Goal: Information Seeking & Learning: Check status

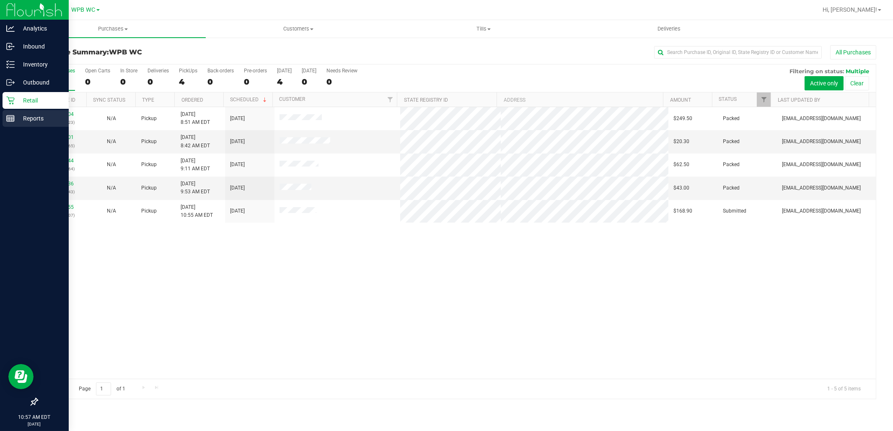
click at [26, 114] on p "Reports" at bounding box center [40, 119] width 50 height 10
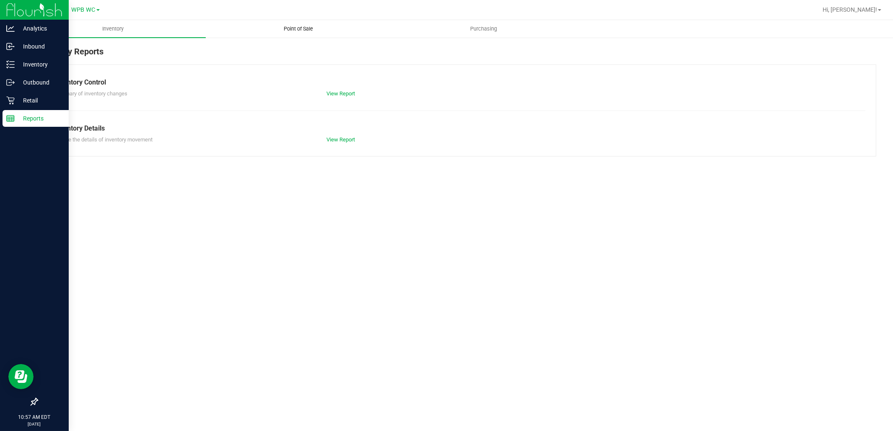
click at [317, 30] on span "Point of Sale" at bounding box center [298, 29] width 52 height 8
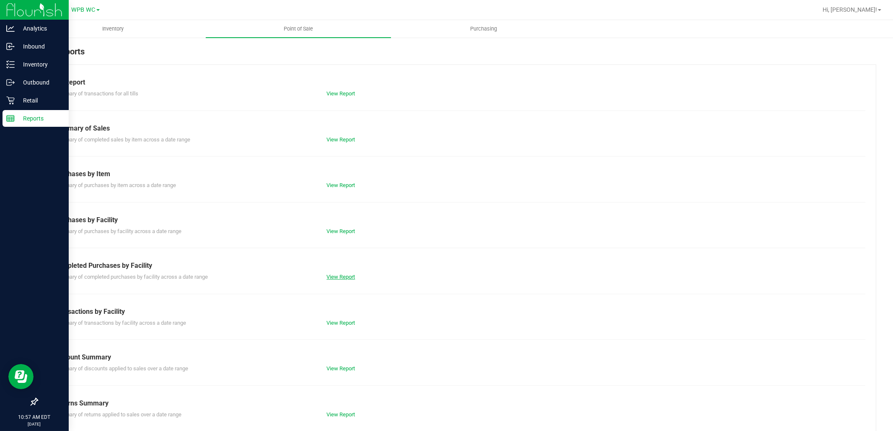
click at [344, 276] on link "View Report" at bounding box center [340, 277] width 28 height 6
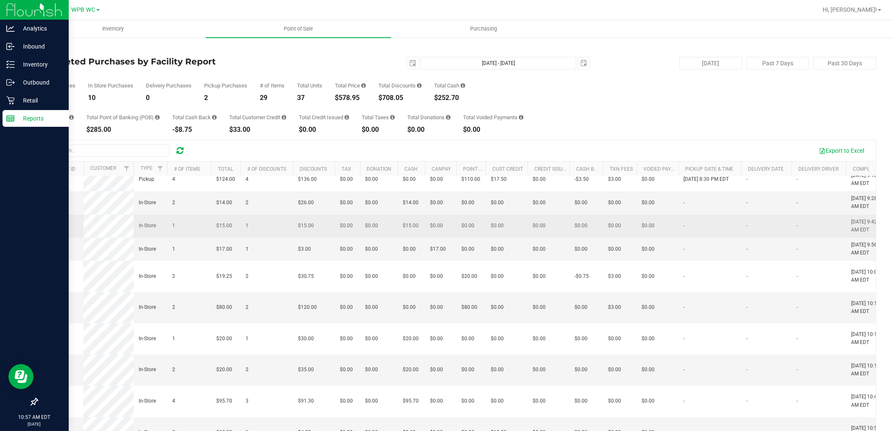
scroll to position [94, 0]
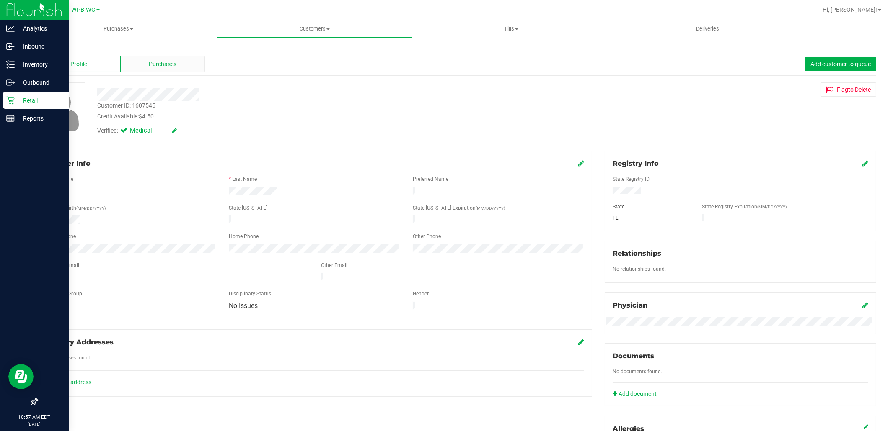
click at [183, 61] on div "Purchases" at bounding box center [163, 64] width 84 height 16
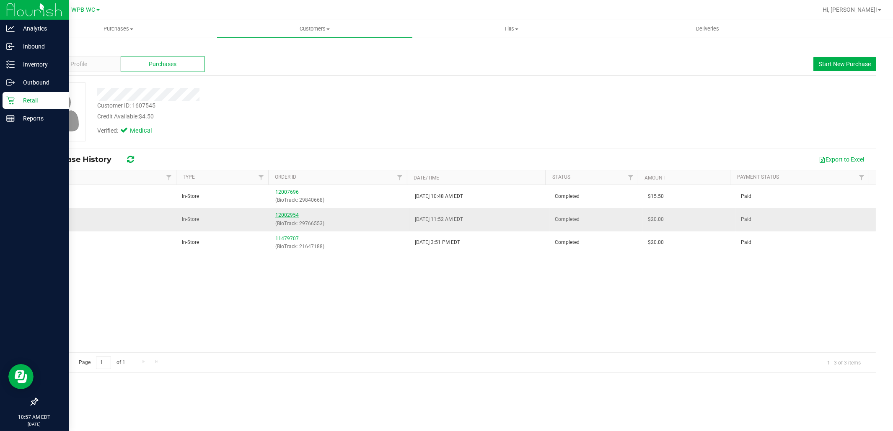
click at [294, 214] on link "12002954" at bounding box center [286, 215] width 23 height 6
click at [154, 105] on div "Customer ID: 1607545" at bounding box center [126, 105] width 58 height 9
drag, startPoint x: 154, startPoint y: 105, endPoint x: 144, endPoint y: 105, distance: 10.5
click at [144, 105] on div "Customer ID: 1607545" at bounding box center [126, 105] width 58 height 9
copy div "1607545"
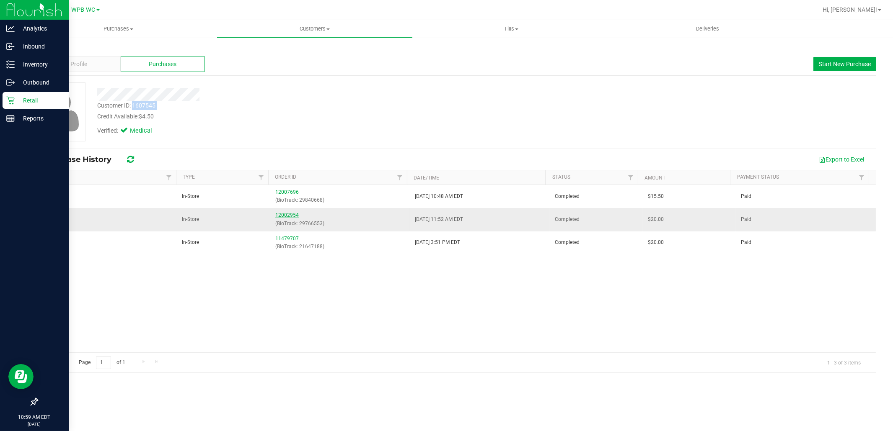
click at [279, 215] on link "12002954" at bounding box center [286, 215] width 23 height 6
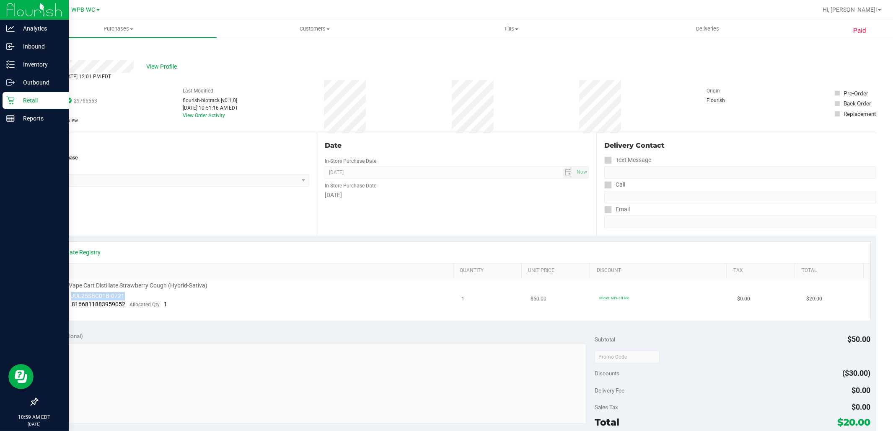
drag, startPoint x: 130, startPoint y: 293, endPoint x: 71, endPoint y: 299, distance: 58.9
click at [71, 299] on td "FT 0.5g Vape Cart Distillate Strawberry Cough (Hybrid-Sativa) Batch ID JUL25SBC…" at bounding box center [249, 300] width 413 height 42
copy span "JUL25SBC01B-0721"
click at [9, 98] on icon at bounding box center [10, 100] width 8 height 8
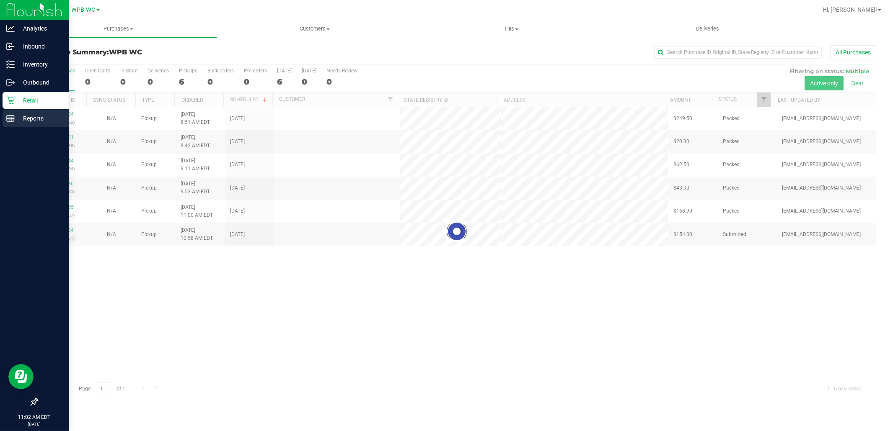
click at [16, 118] on p "Reports" at bounding box center [40, 119] width 50 height 10
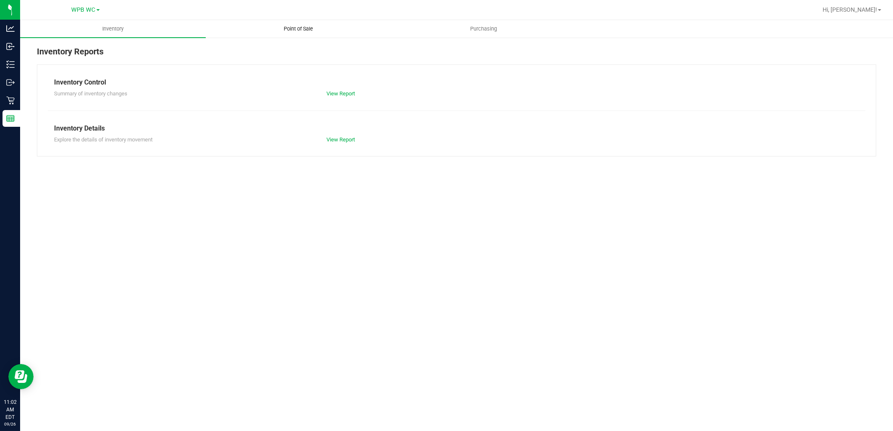
click at [332, 29] on uib-tab-heading "Point of Sale" at bounding box center [298, 29] width 185 height 17
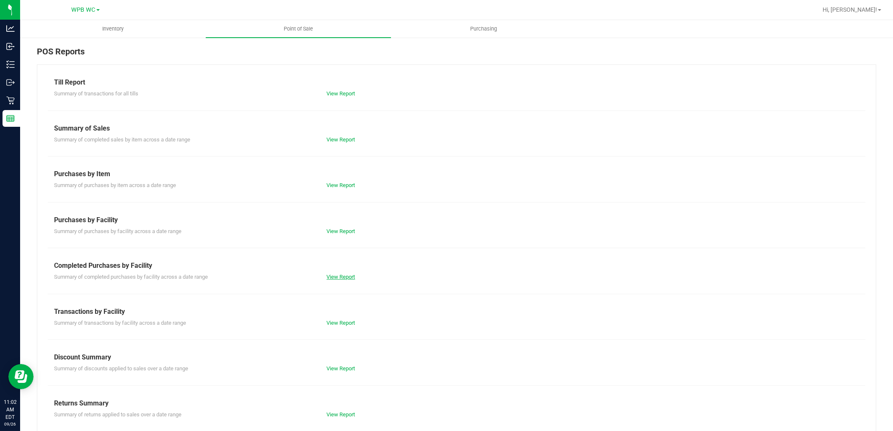
click at [333, 277] on link "View Report" at bounding box center [340, 277] width 28 height 6
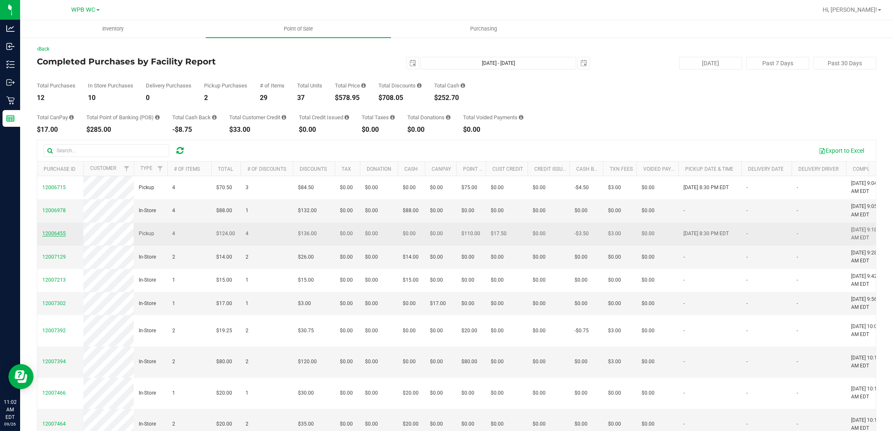
click at [58, 237] on span "12006455" at bounding box center [53, 234] width 23 height 6
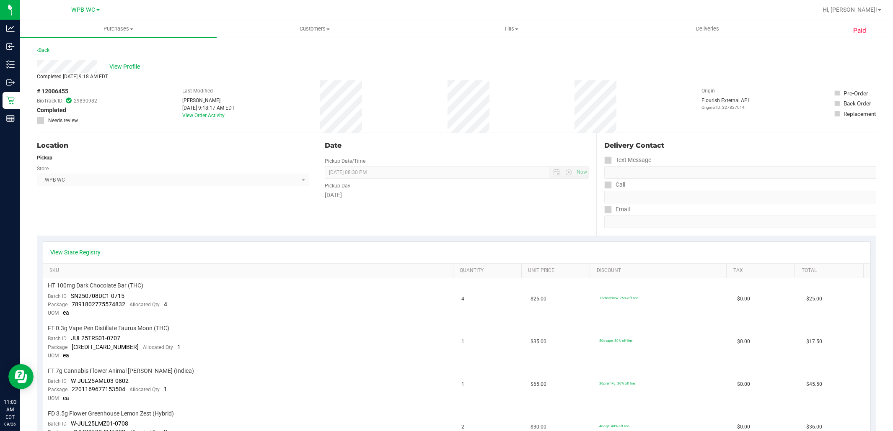
click at [133, 64] on span "View Profile" at bounding box center [126, 66] width 34 height 9
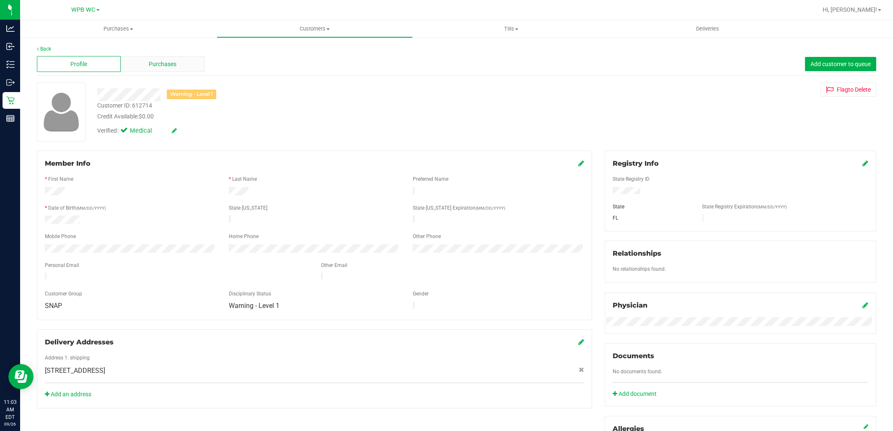
click at [162, 63] on span "Purchases" at bounding box center [163, 64] width 28 height 9
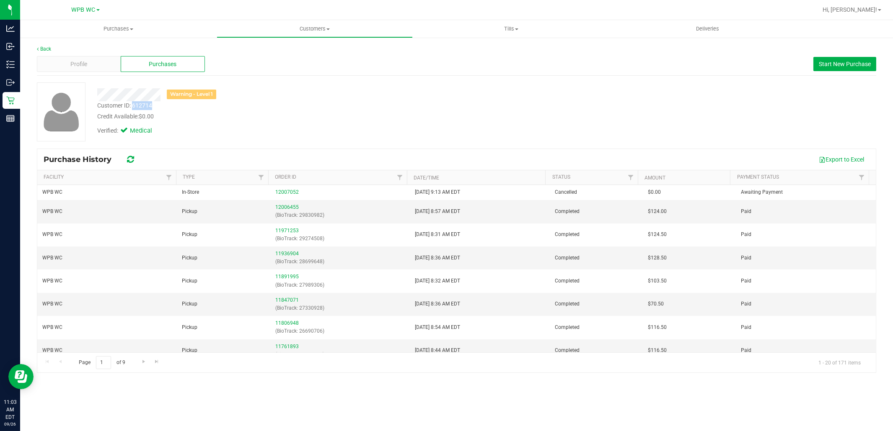
drag, startPoint x: 153, startPoint y: 105, endPoint x: 132, endPoint y: 106, distance: 21.0
click at [132, 106] on div "Customer ID: 612714 Credit Available: $0.00" at bounding box center [304, 111] width 426 height 20
copy div "612714"
click at [287, 209] on link "12006455" at bounding box center [286, 207] width 23 height 6
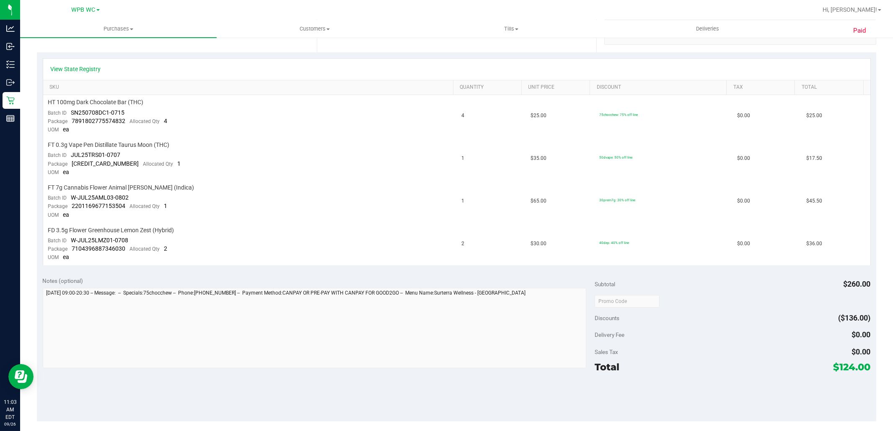
scroll to position [186, 0]
drag, startPoint x: 119, startPoint y: 150, endPoint x: 72, endPoint y: 153, distance: 47.0
click at [72, 153] on span "JUL25TRS01-0707" at bounding box center [95, 152] width 49 height 7
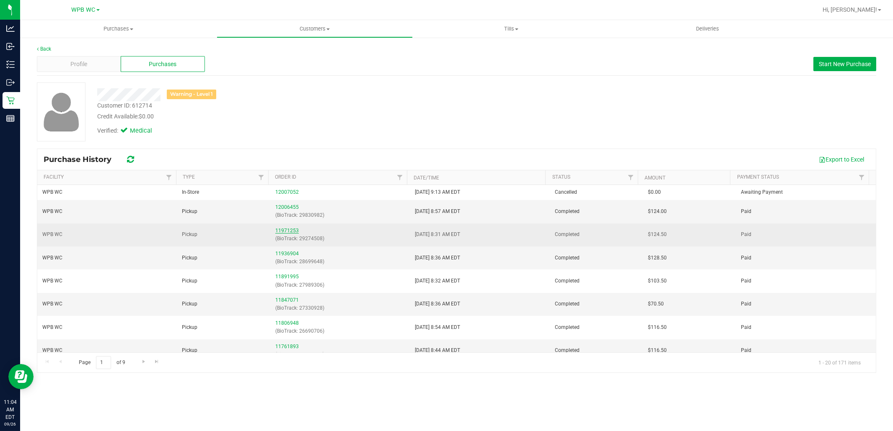
click at [294, 230] on link "11971253" at bounding box center [286, 231] width 23 height 6
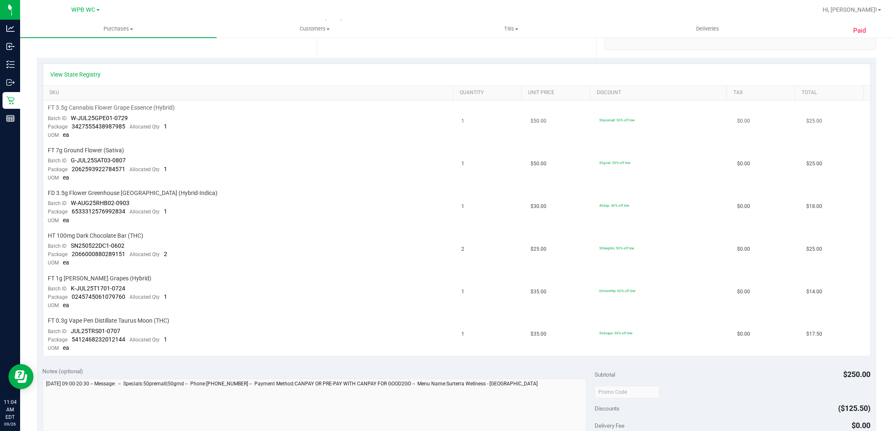
scroll to position [186, 0]
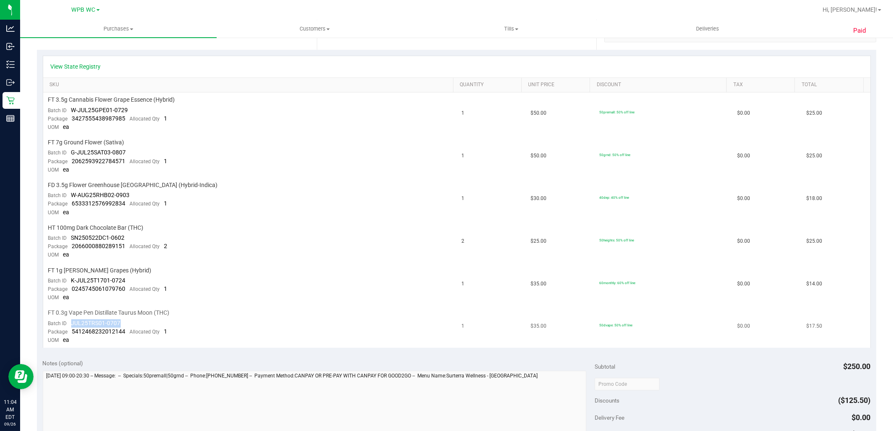
drag, startPoint x: 120, startPoint y: 323, endPoint x: 72, endPoint y: 323, distance: 48.2
click at [72, 323] on td "FT 0.3g Vape Pen Distillate Taurus Moon (THC) Batch ID JUL25TRS01-0707 Package …" at bounding box center [249, 327] width 413 height 42
copy span "JUL25TRS01-0707"
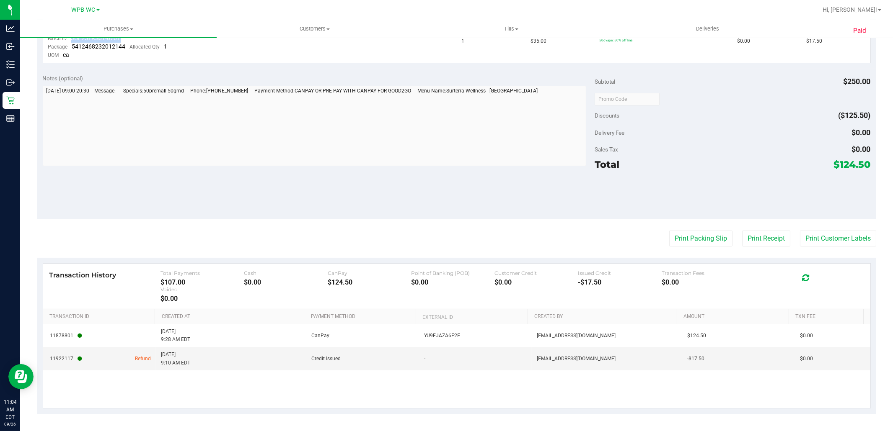
scroll to position [472, 0]
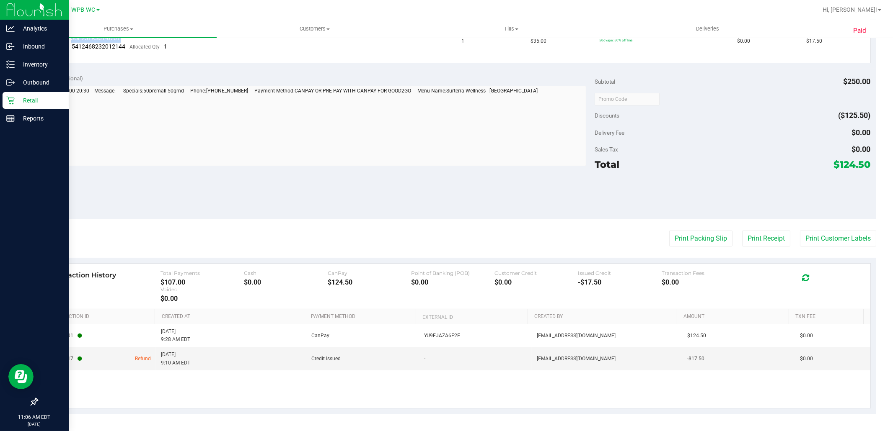
click at [48, 99] on p "Retail" at bounding box center [40, 101] width 50 height 10
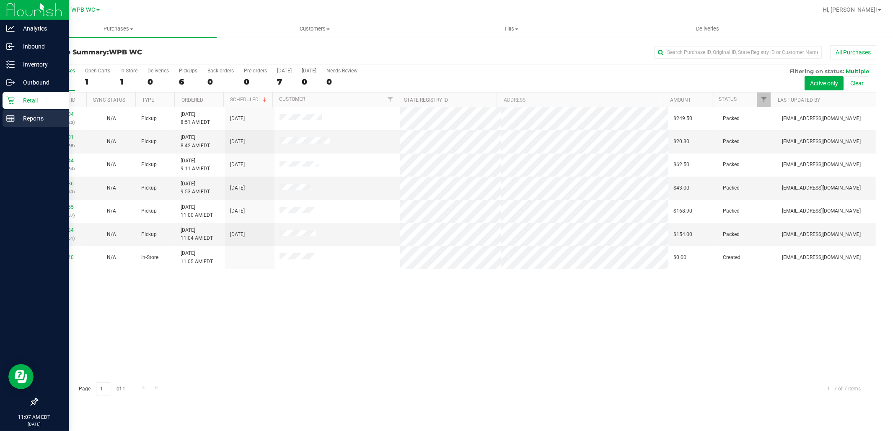
click at [5, 120] on div "Reports" at bounding box center [36, 118] width 66 height 17
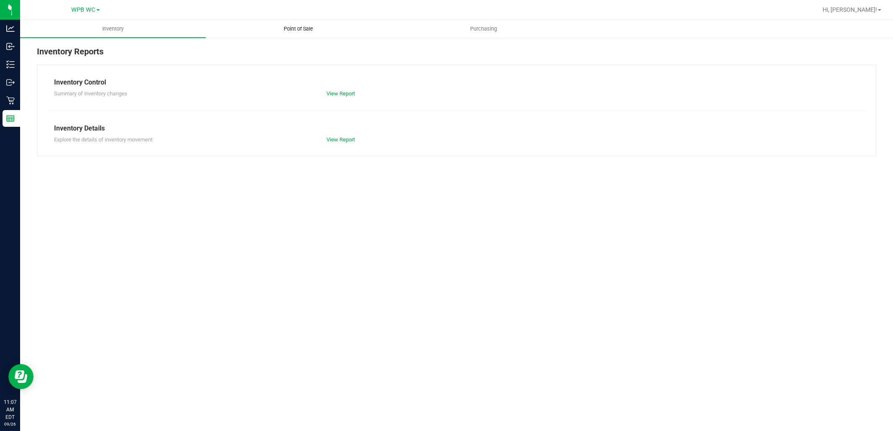
click at [322, 25] on span "Point of Sale" at bounding box center [298, 29] width 52 height 8
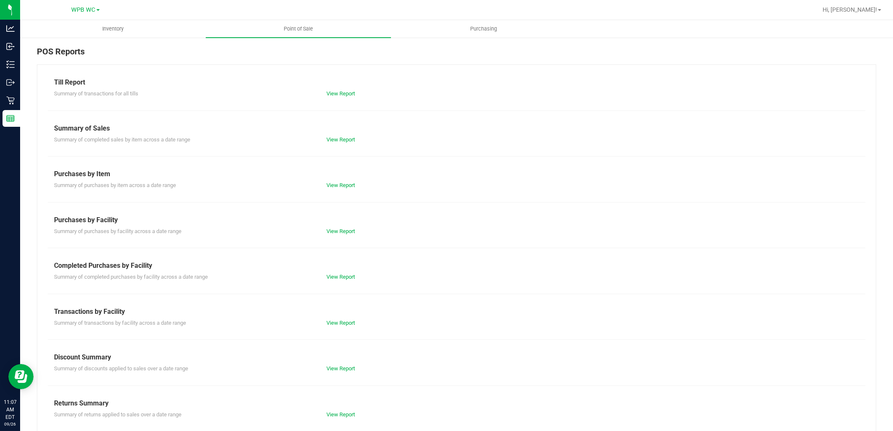
click at [333, 281] on div "View Report" at bounding box center [388, 277] width 136 height 8
click at [343, 275] on link "View Report" at bounding box center [340, 277] width 28 height 6
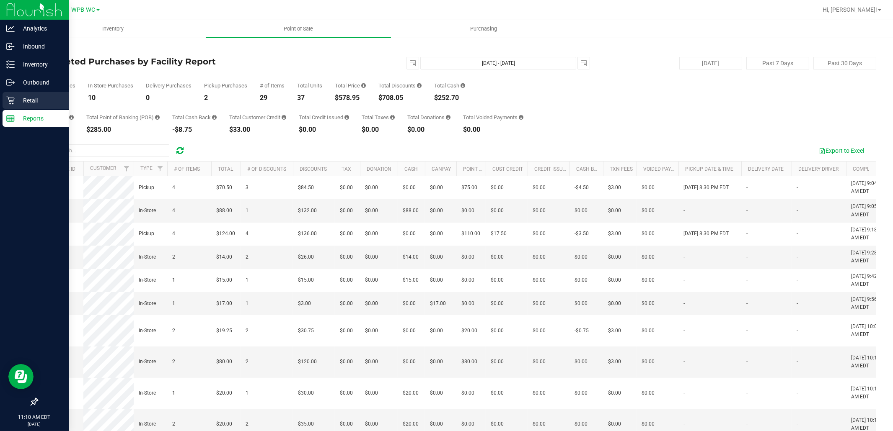
click at [17, 101] on p "Retail" at bounding box center [40, 101] width 50 height 10
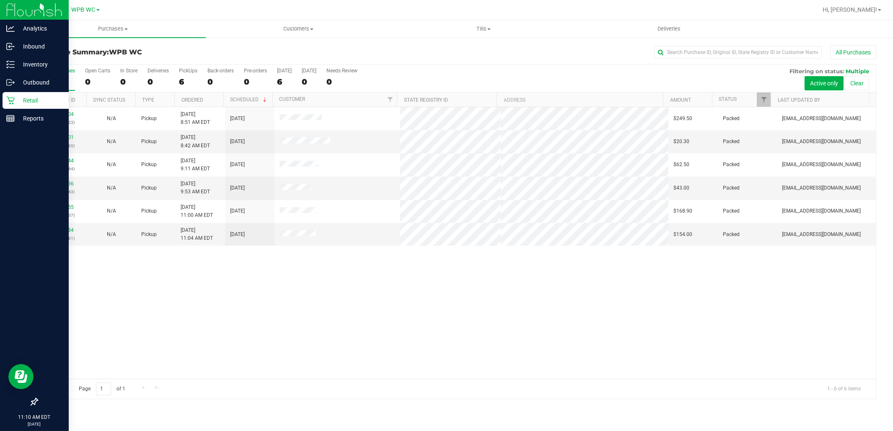
click at [7, 99] on icon at bounding box center [10, 100] width 8 height 8
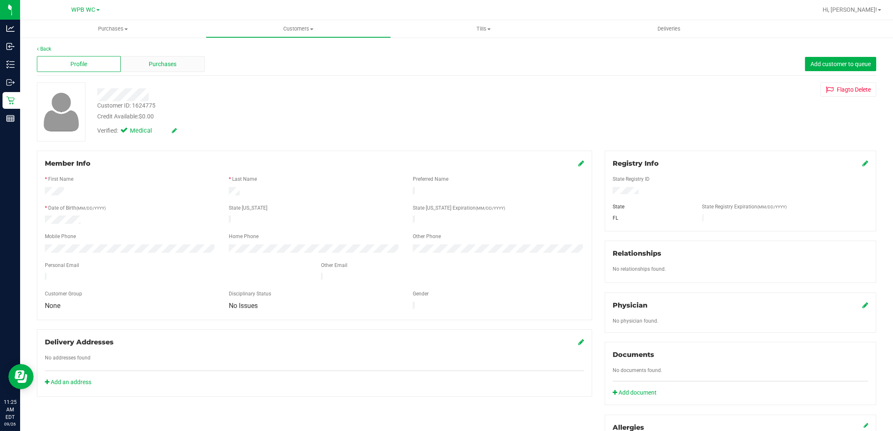
click at [162, 69] on div "Purchases" at bounding box center [163, 64] width 84 height 16
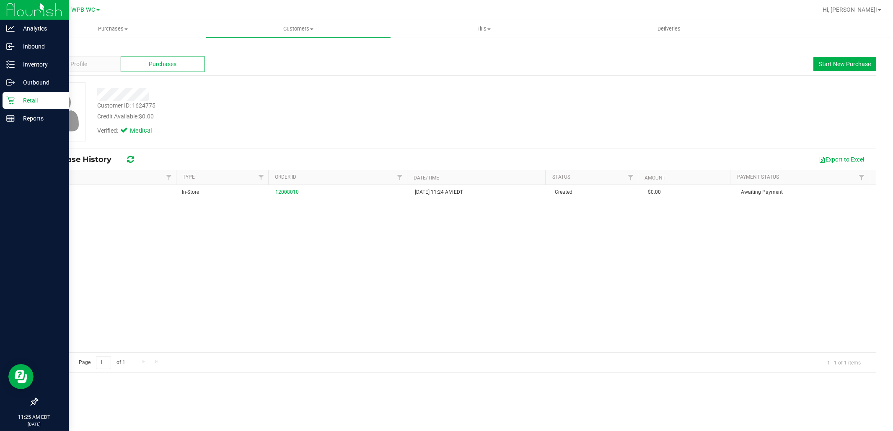
click at [9, 102] on icon at bounding box center [10, 100] width 8 height 8
